Goal: Download file/media: Download file/media

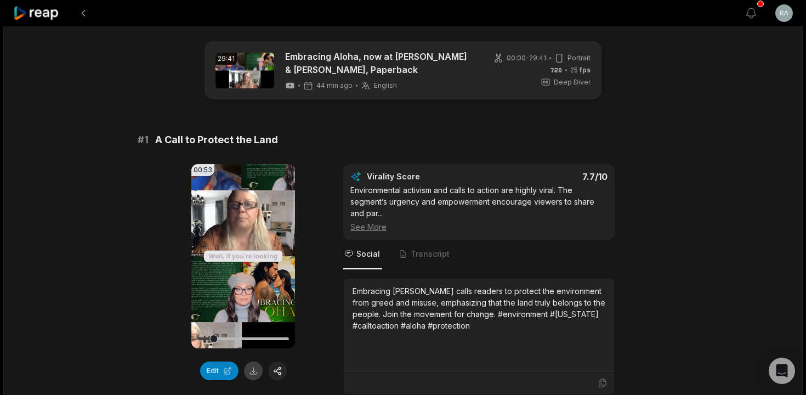
scroll to position [85, 0]
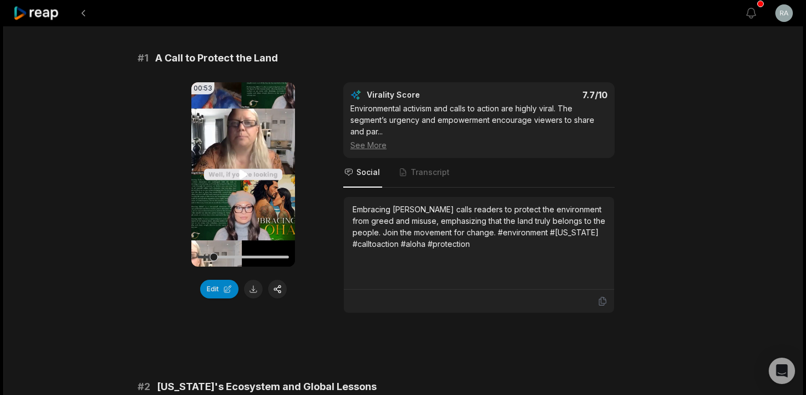
click at [244, 174] on icon at bounding box center [243, 173] width 8 height 9
click at [253, 293] on button at bounding box center [253, 289] width 19 height 19
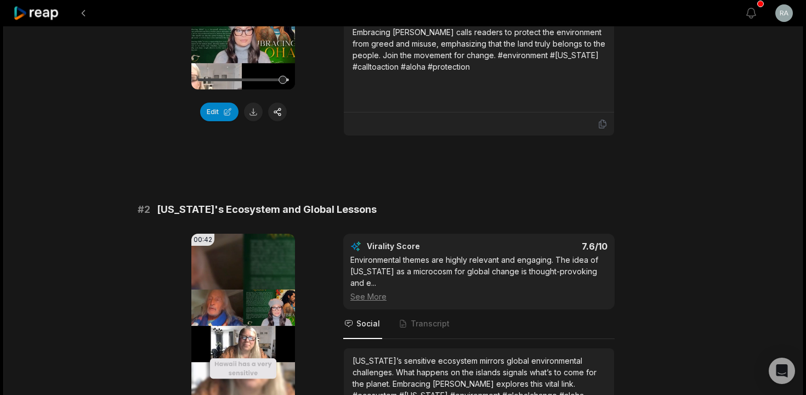
scroll to position [341, 0]
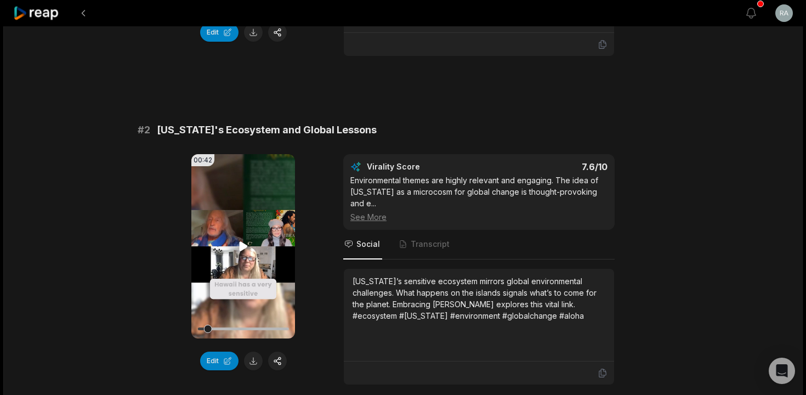
click at [243, 247] on icon at bounding box center [243, 245] width 8 height 9
click at [254, 361] on button at bounding box center [253, 360] width 19 height 19
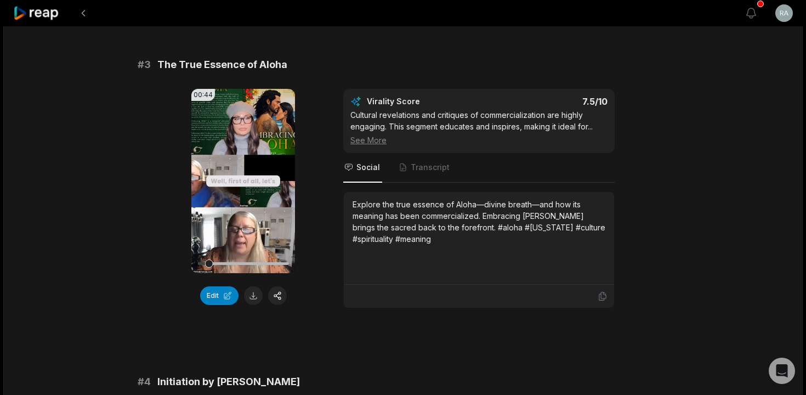
scroll to position [735, 0]
click at [242, 176] on icon at bounding box center [243, 180] width 8 height 9
click at [252, 289] on button at bounding box center [253, 295] width 19 height 19
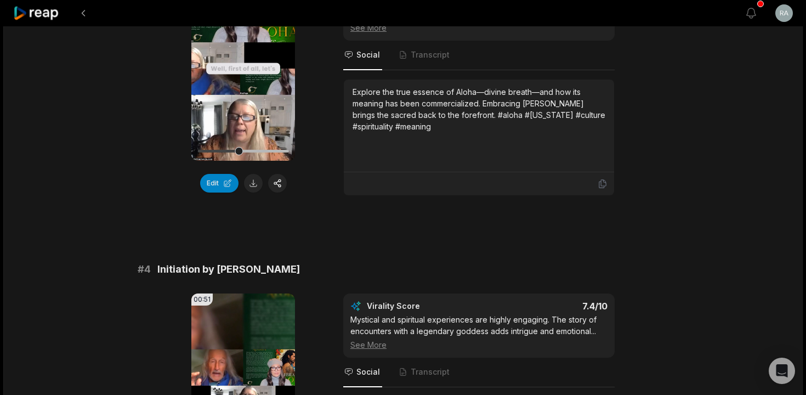
scroll to position [797, 0]
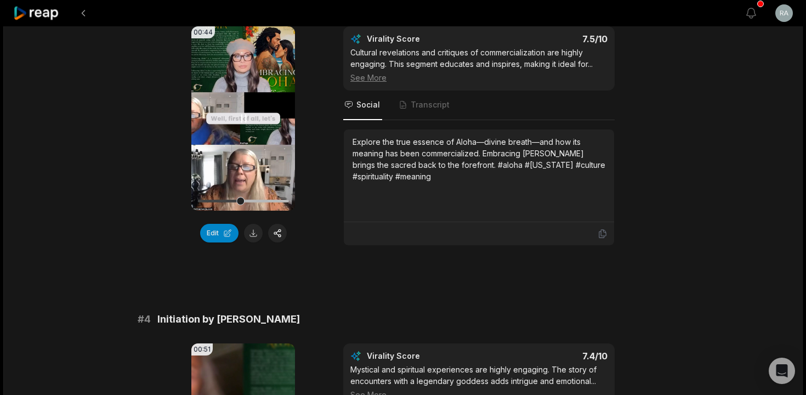
click at [250, 95] on video "Your browser does not support mp4 format." at bounding box center [243, 118] width 104 height 184
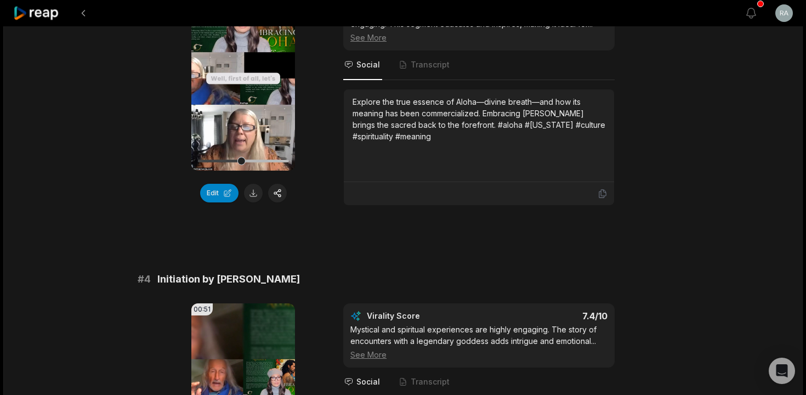
scroll to position [890, 0]
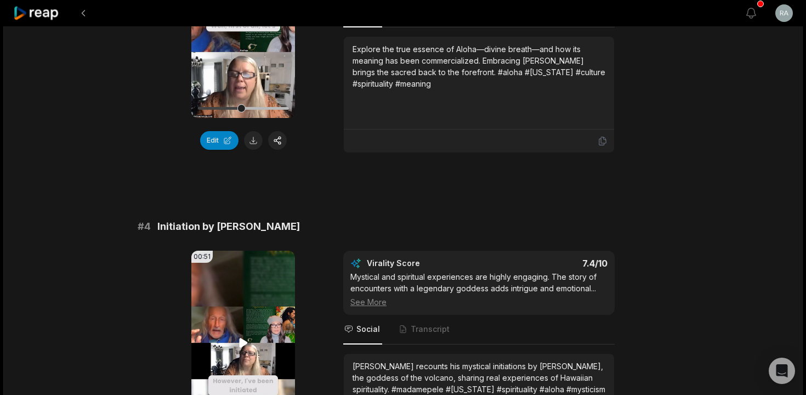
click at [237, 336] on icon at bounding box center [243, 342] width 13 height 13
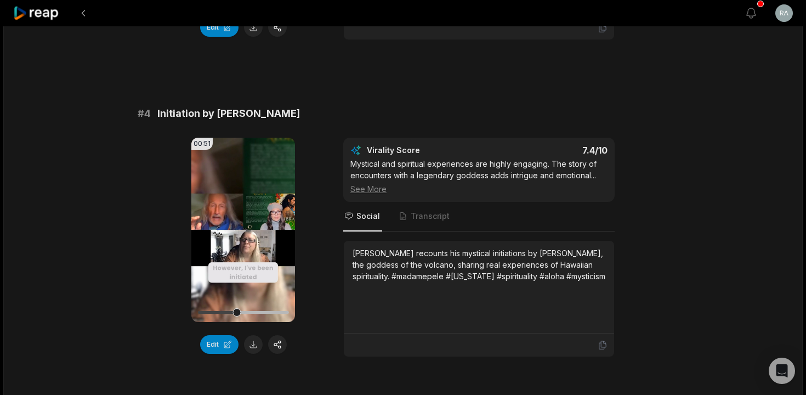
scroll to position [1005, 0]
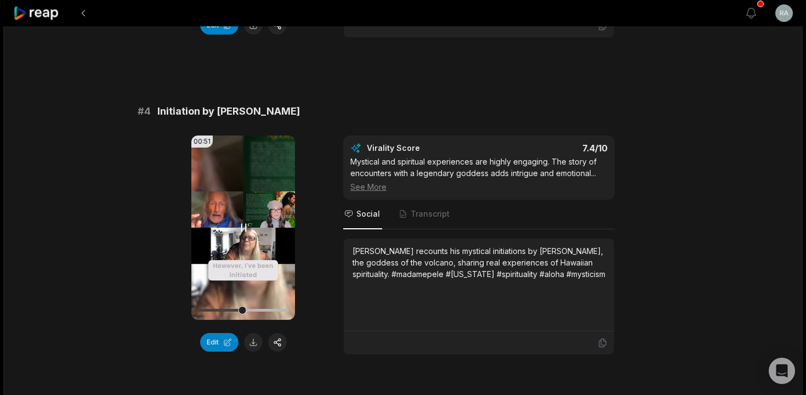
click at [244, 221] on icon at bounding box center [243, 227] width 13 height 13
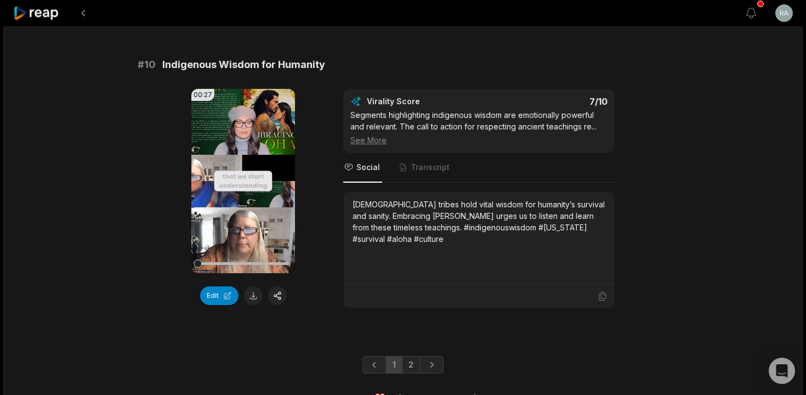
scroll to position [2964, 0]
click at [412, 356] on link "2" at bounding box center [411, 365] width 18 height 18
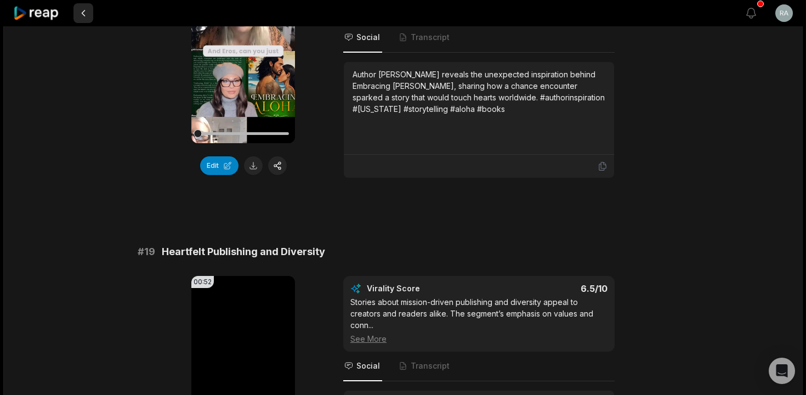
scroll to position [2405, 0]
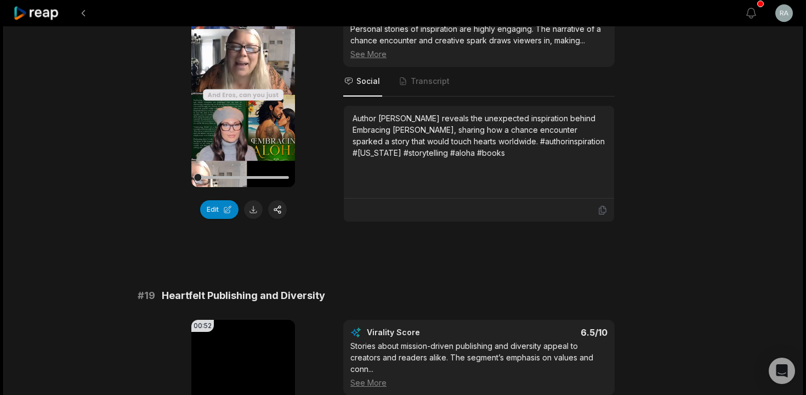
click at [54, 13] on icon at bounding box center [36, 13] width 47 height 15
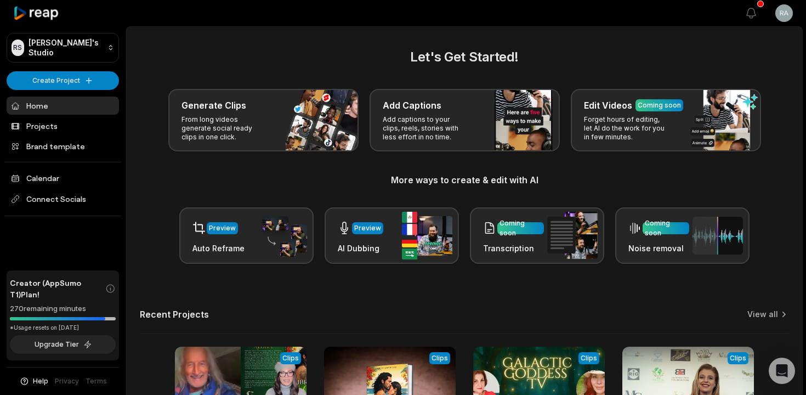
scroll to position [119, 0]
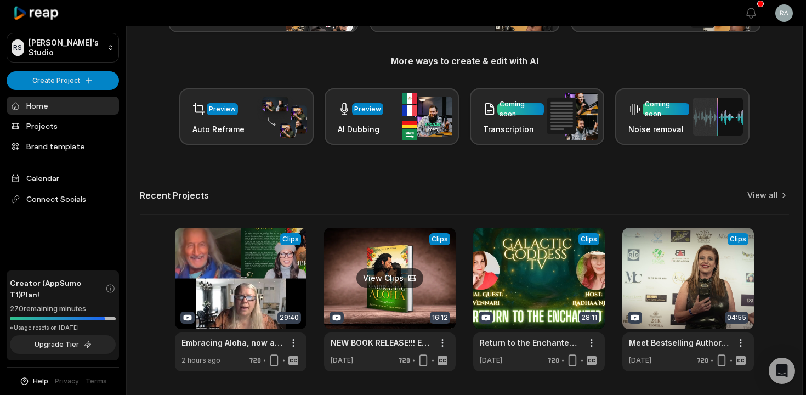
click at [398, 309] on link at bounding box center [390, 299] width 132 height 144
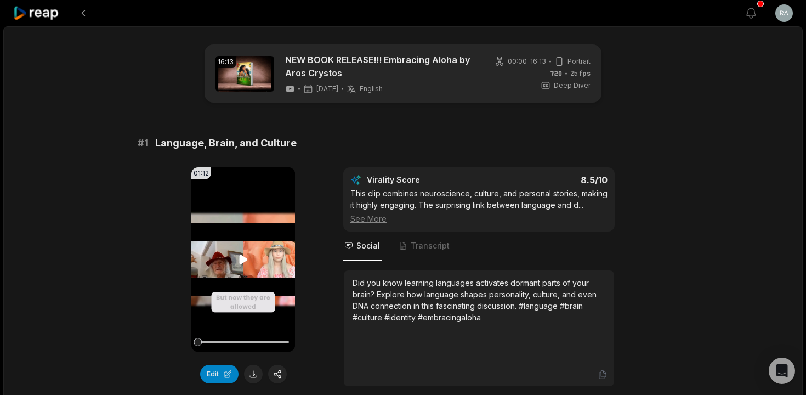
click at [240, 263] on icon at bounding box center [243, 258] width 8 height 9
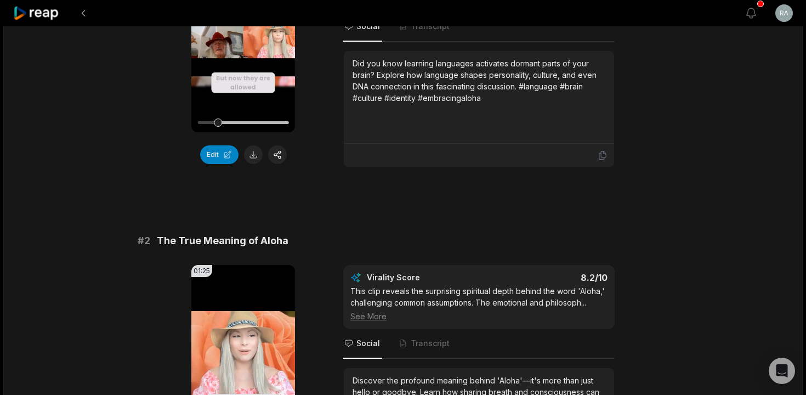
scroll to position [323, 0]
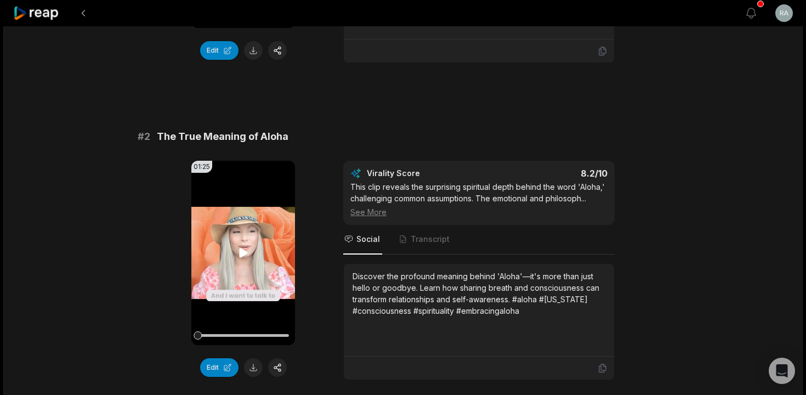
click at [242, 259] on icon at bounding box center [243, 252] width 13 height 13
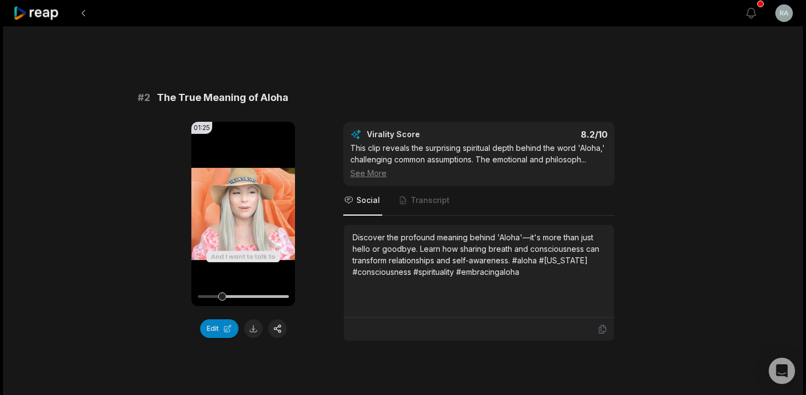
scroll to position [364, 0]
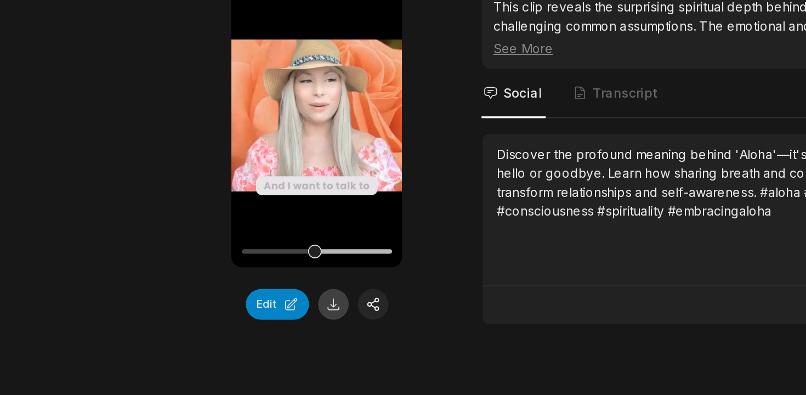
click at [244, 317] on button at bounding box center [253, 326] width 19 height 19
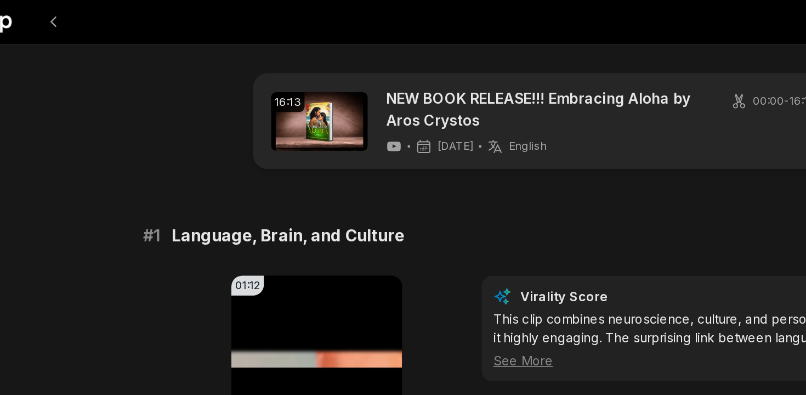
scroll to position [0, 0]
